Goal: Transaction & Acquisition: Download file/media

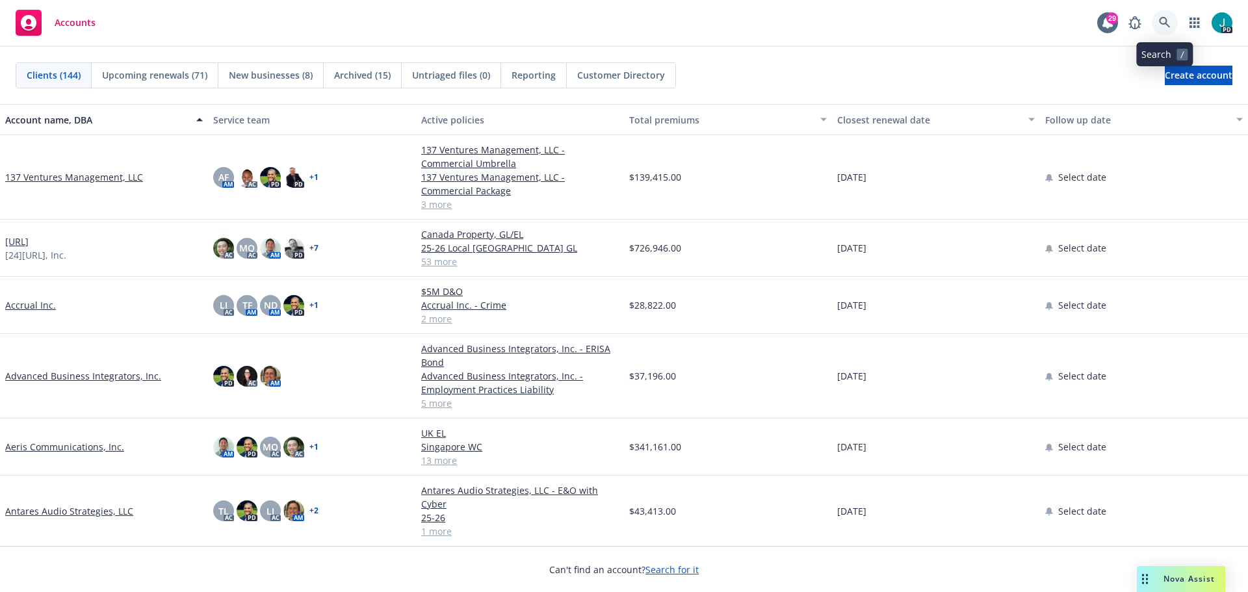
click at [672, 21] on icon at bounding box center [1164, 22] width 11 height 11
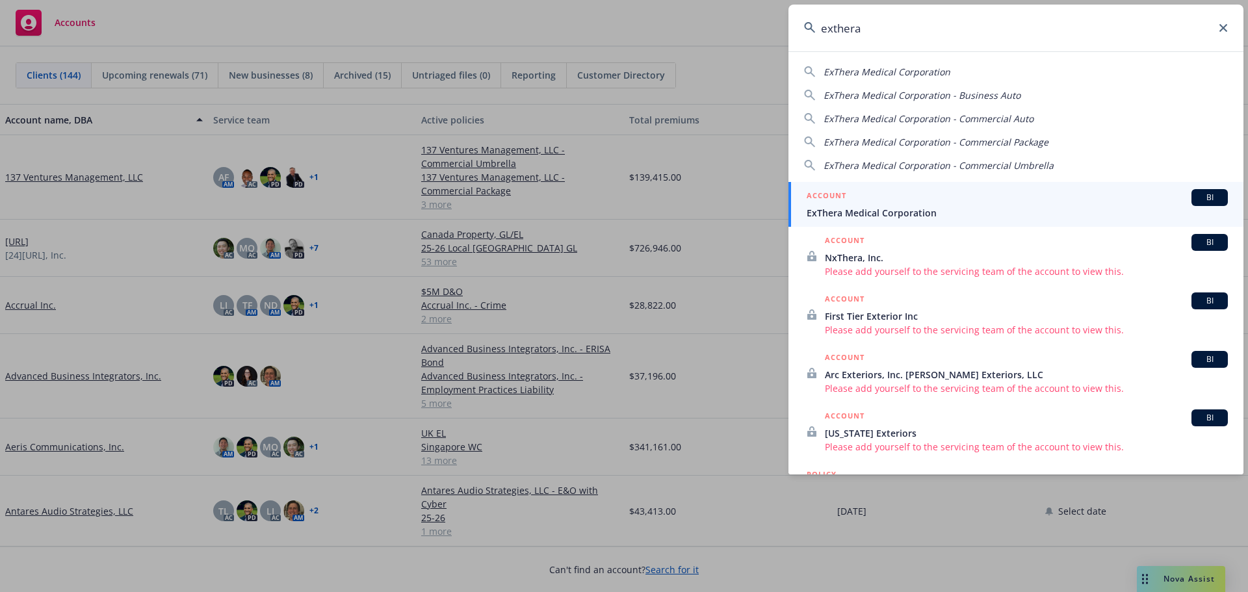
type input "exthera"
click at [672, 213] on span "ExThera Medical Corporation" at bounding box center [1017, 213] width 421 height 14
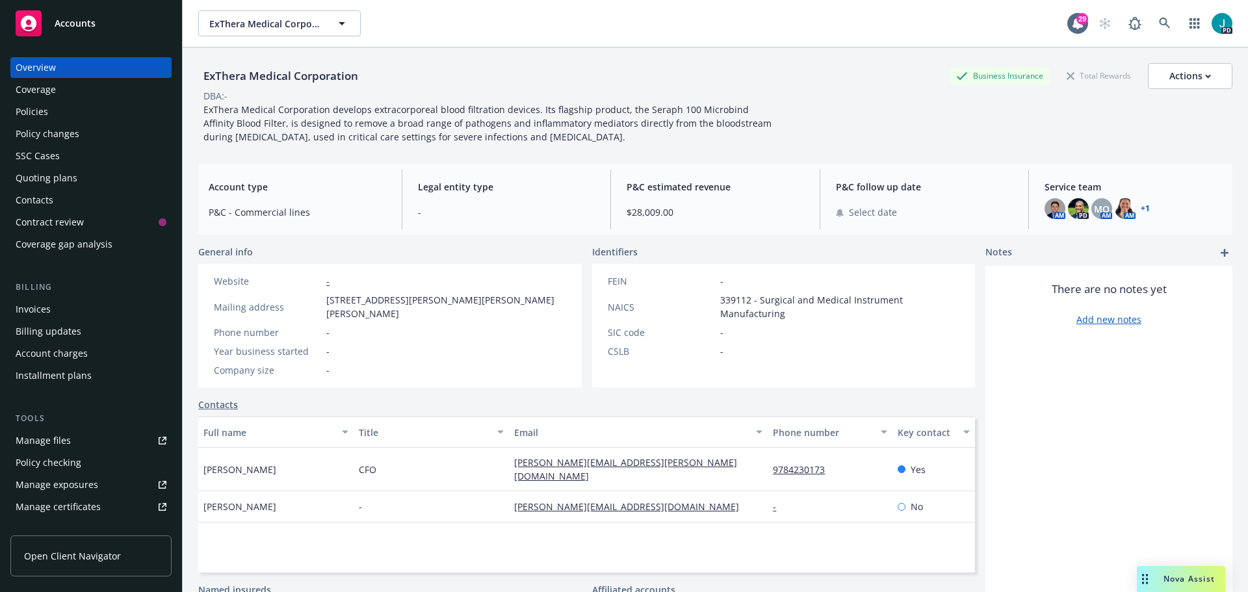
click at [38, 107] on div "Policies" at bounding box center [32, 111] width 33 height 21
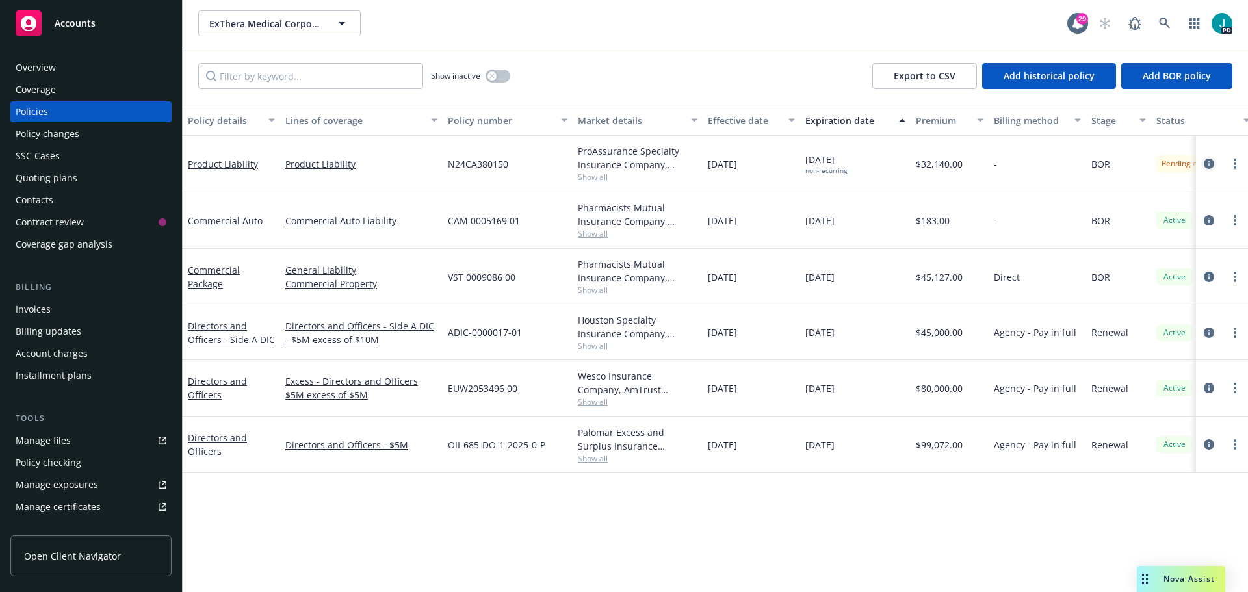
click at [672, 163] on icon "circleInformation" at bounding box center [1209, 164] width 10 height 10
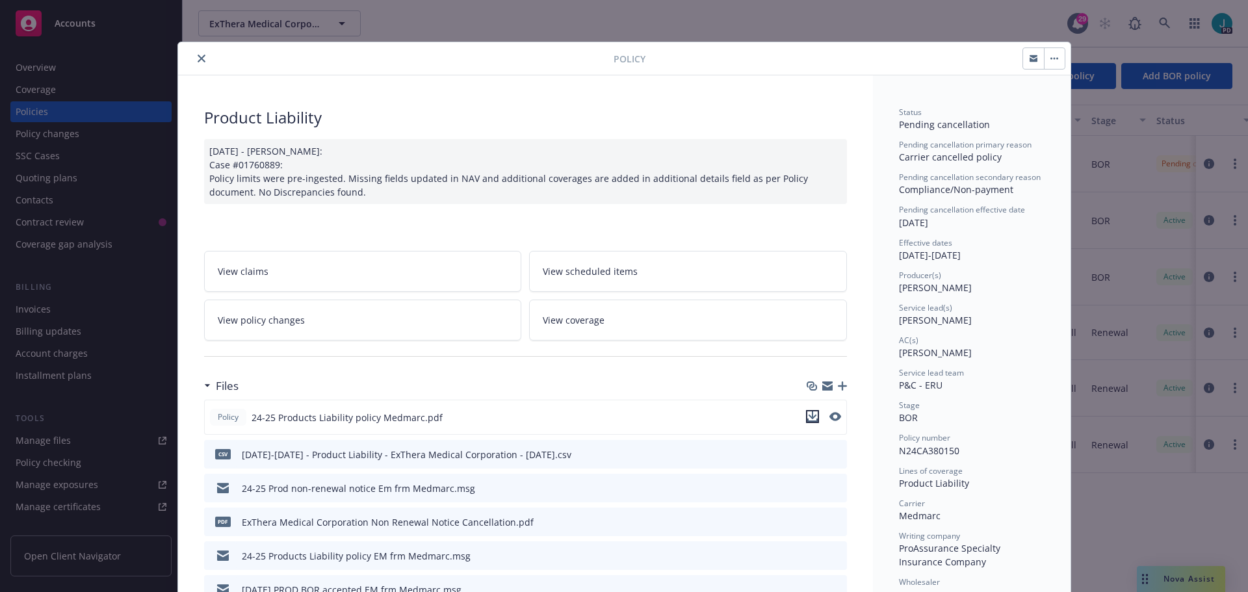
click at [672, 352] on icon "download file" at bounding box center [813, 417] width 10 height 10
